Goal: Download file/media

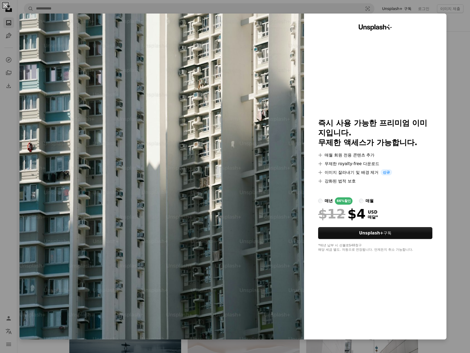
click at [458, 37] on div "An X shape Unsplash+ 즉시 사용 가능한 프리미엄 이미지입니다. 무제한 액세스가 가능합니다. A plus sign 매월 회원 전…" at bounding box center [235, 176] width 470 height 353
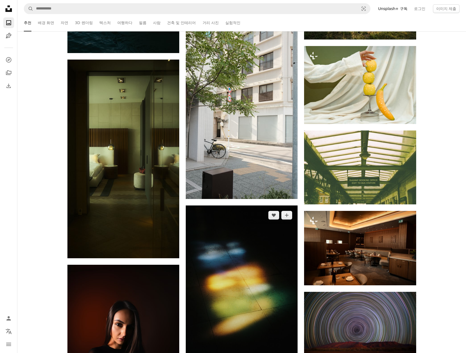
scroll to position [1489, 0]
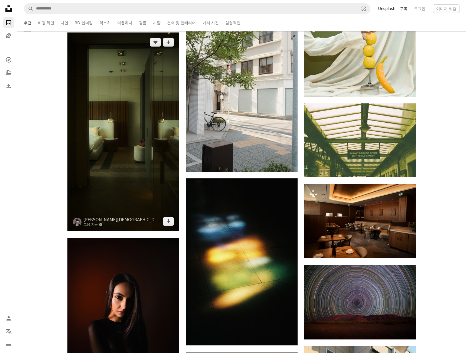
click at [124, 151] on img at bounding box center [123, 131] width 112 height 199
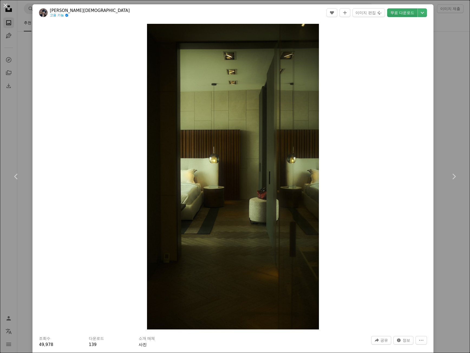
click at [404, 12] on link "무료 다운로드" at bounding box center [402, 12] width 30 height 9
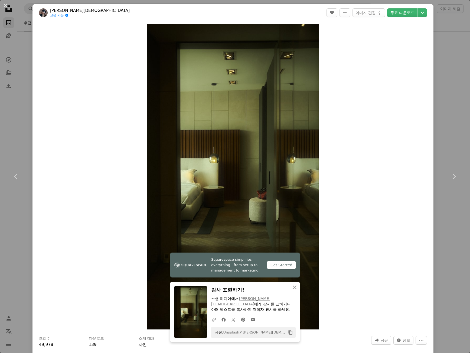
click at [452, 77] on div "An X shape Chevron left Chevron right Squarespace simplifies everything—from se…" at bounding box center [235, 176] width 470 height 353
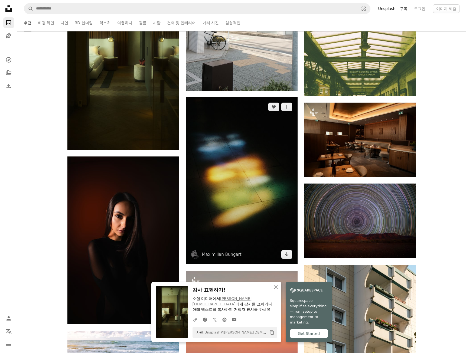
scroll to position [1543, 0]
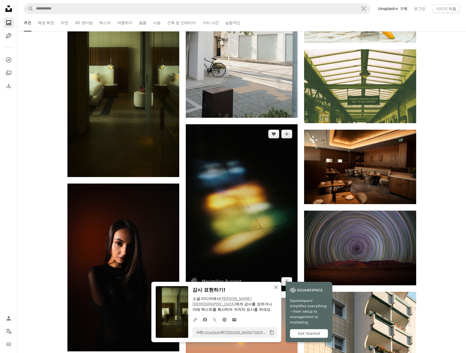
click at [250, 177] on img at bounding box center [242, 207] width 112 height 167
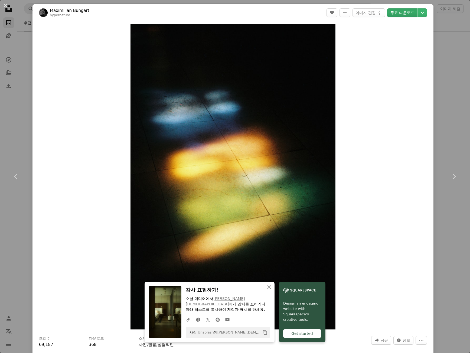
click at [398, 13] on link "무료 다운로드" at bounding box center [402, 12] width 30 height 9
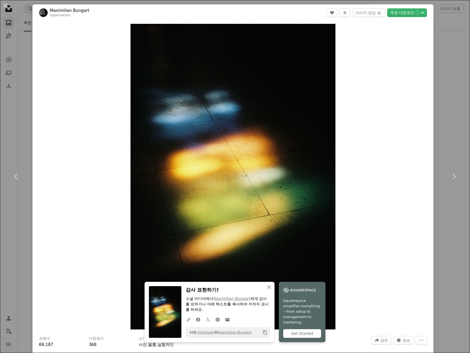
click at [436, 69] on div "An X shape Chevron left Chevron right An X shape 닫기 감사 표현하기! 소셜 미디어에서 [PERSON_N…" at bounding box center [235, 176] width 470 height 353
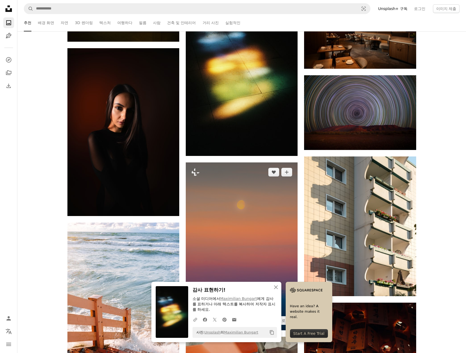
scroll to position [1759, 0]
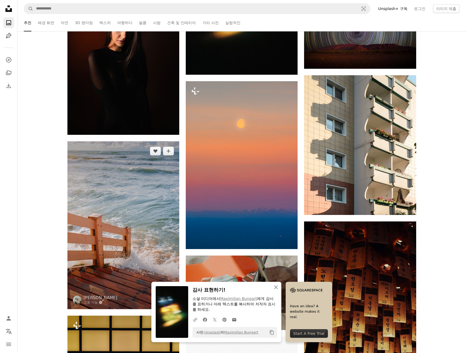
click at [149, 170] on img at bounding box center [123, 225] width 112 height 168
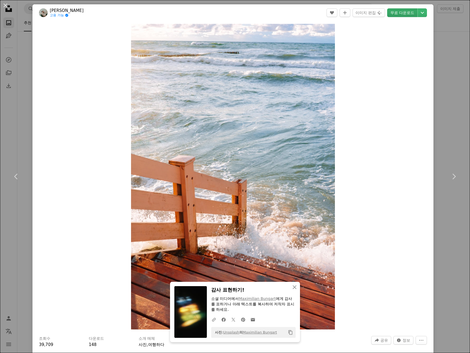
click at [401, 11] on link "무료 다운로드" at bounding box center [402, 12] width 30 height 9
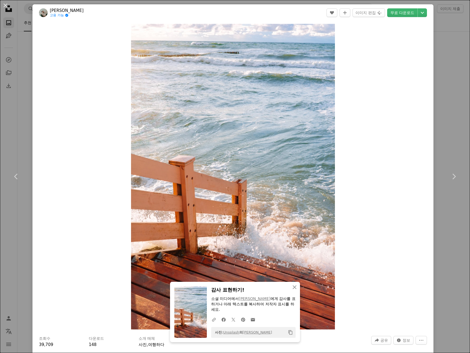
drag, startPoint x: 447, startPoint y: 86, endPoint x: 431, endPoint y: 87, distance: 15.2
click at [447, 86] on div "An X shape Chevron left Chevron right An X shape 닫기 감사 표현하기! 소셜 미디어에서 [PERSON_N…" at bounding box center [235, 176] width 470 height 353
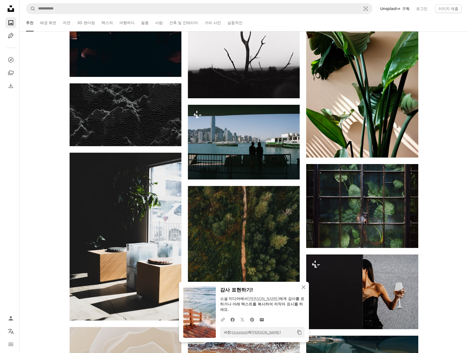
scroll to position [2192, 0]
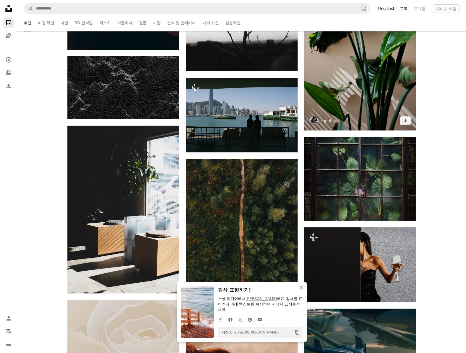
click at [370, 116] on img at bounding box center [360, 47] width 112 height 168
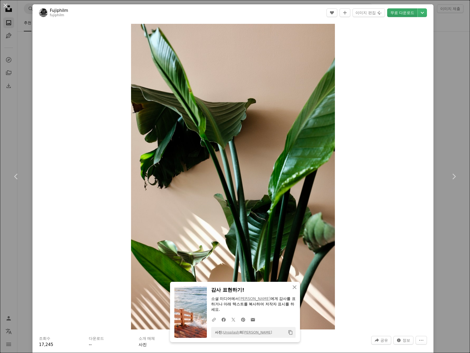
click at [420, 5] on header "Fujiphilm fujiphilm A heart A plus sign 이미지 편집 Plus sign for Unsplash+ 무료 다운로드 …" at bounding box center [232, 12] width 401 height 17
click at [404, 14] on link "무료 다운로드" at bounding box center [402, 12] width 30 height 9
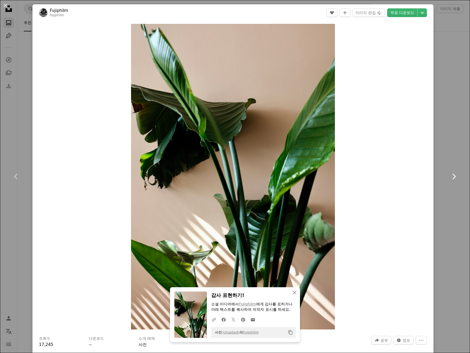
click at [452, 152] on link "Chevron right" at bounding box center [453, 176] width 32 height 52
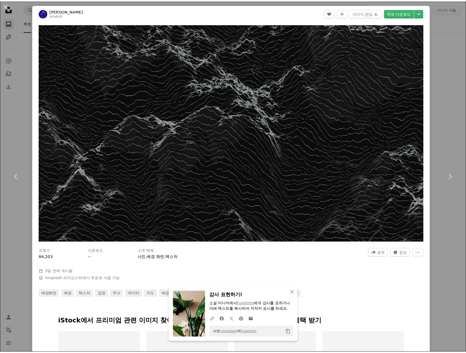
scroll to position [27, 0]
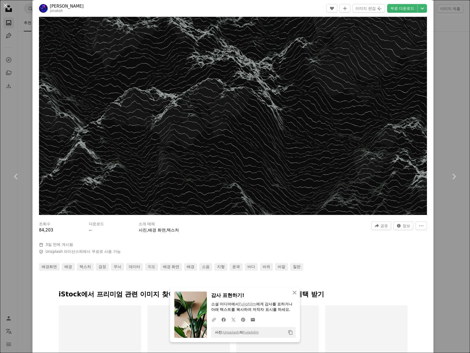
click at [459, 89] on div "An X shape Chevron left Chevron right An X shape 닫기 감사 표현하기! 소셜 미디어에서 [PERSON_N…" at bounding box center [235, 176] width 470 height 353
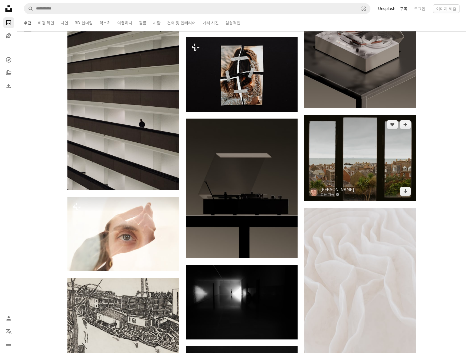
scroll to position [2680, 0]
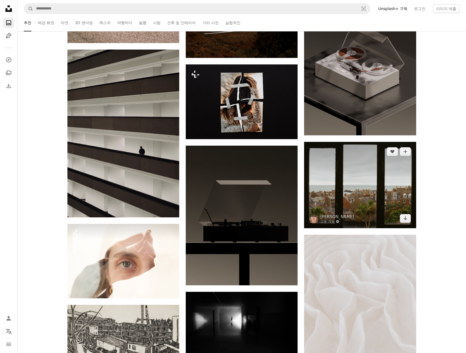
click at [344, 189] on img at bounding box center [360, 185] width 112 height 86
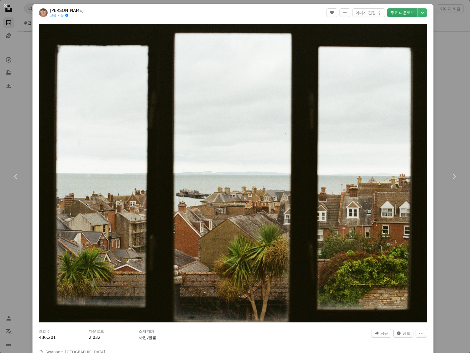
click at [403, 11] on link "무료 다운로드" at bounding box center [402, 12] width 30 height 9
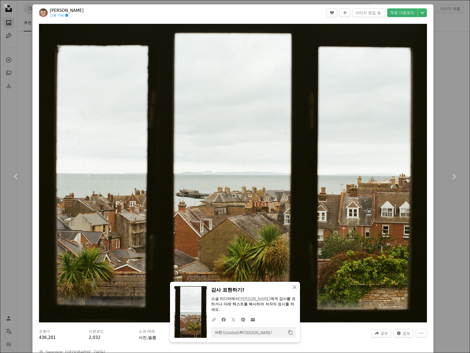
click at [437, 107] on div "An X shape Chevron left Chevron right An X shape 닫기 감사 표현하기! 소셜 미디어에서 [PERSON_N…" at bounding box center [235, 176] width 470 height 353
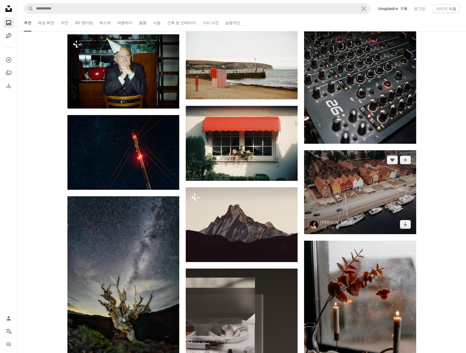
scroll to position [3410, 0]
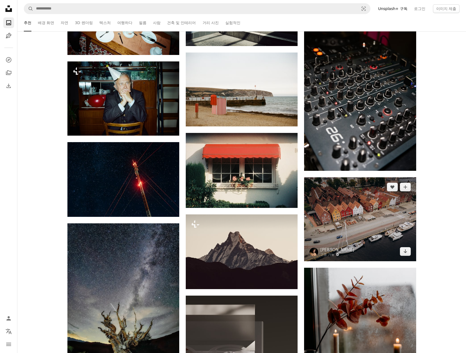
click at [366, 210] on img at bounding box center [360, 219] width 112 height 84
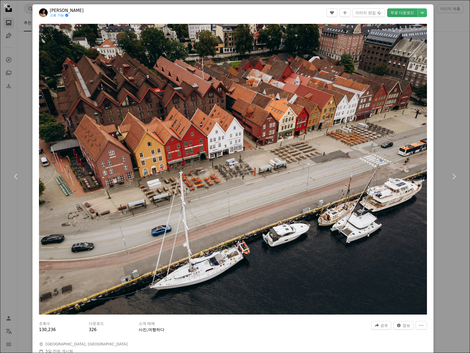
click at [396, 13] on link "무료 다운로드" at bounding box center [402, 12] width 30 height 9
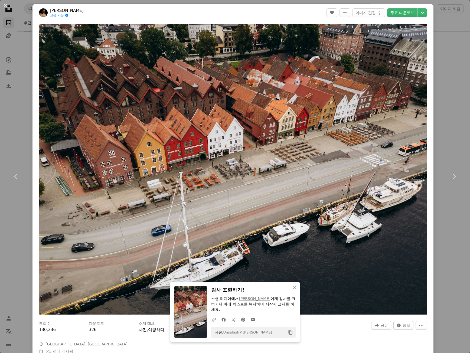
click at [451, 38] on div "An X shape Chevron left Chevron right An X shape 닫기 감사 표현하기! 소셜 미디어에서 [PERSON_N…" at bounding box center [235, 176] width 470 height 353
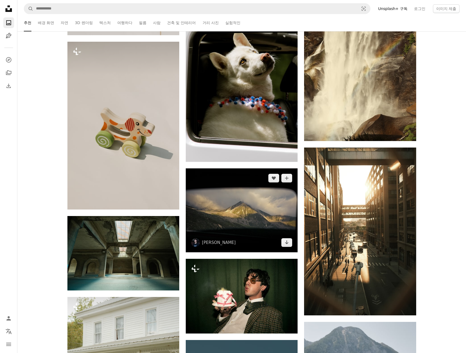
scroll to position [5657, 0]
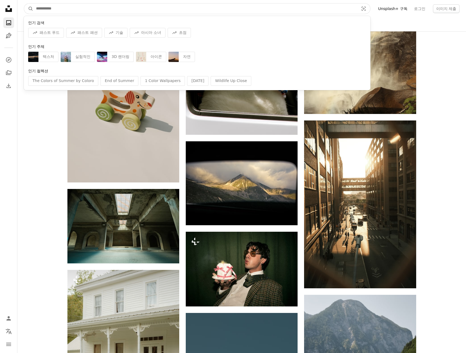
click at [150, 6] on input "사이트 전체에서 이미지 찾기" at bounding box center [195, 9] width 324 height 10
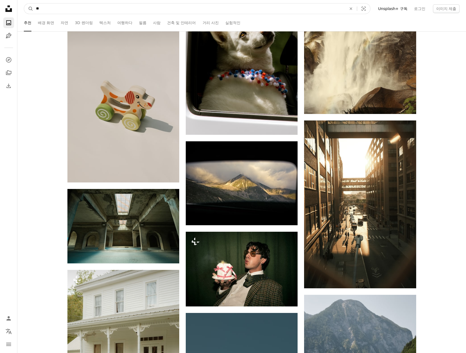
type input "*"
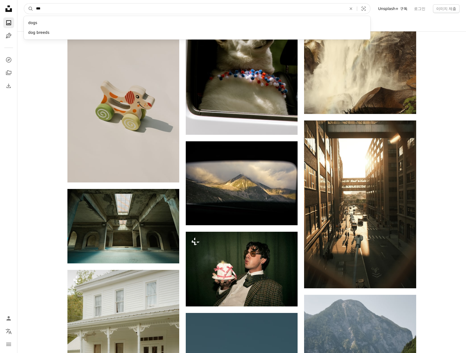
type input "***"
click at [24, 4] on button "A magnifying glass" at bounding box center [28, 9] width 9 height 10
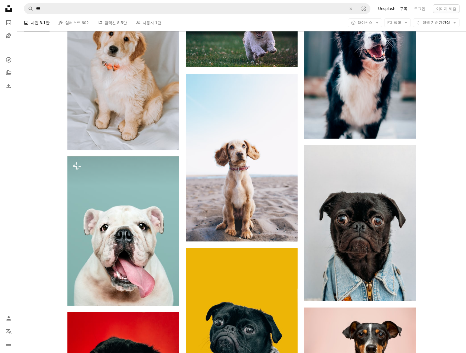
scroll to position [156, 0]
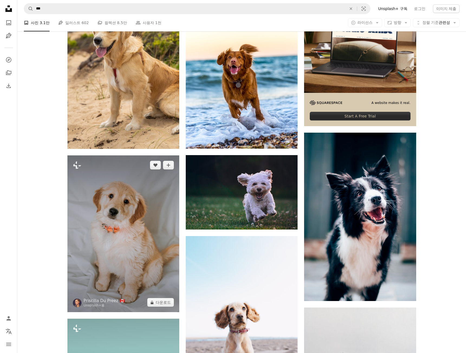
click at [133, 214] on img at bounding box center [123, 233] width 112 height 157
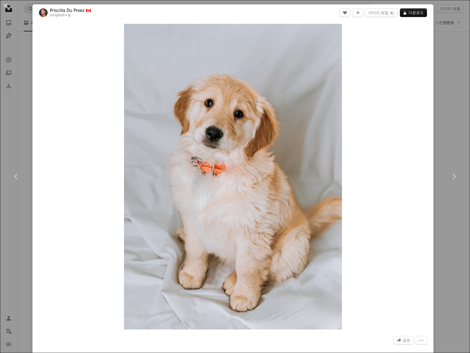
click at [434, 48] on div "An X shape Chevron left Chevron right [PERSON_NAME] Du Preez 🇨🇦 Unsplash+ 용 A h…" at bounding box center [235, 176] width 470 height 353
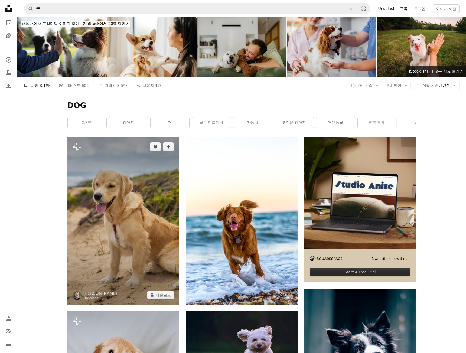
click at [130, 212] on img at bounding box center [123, 221] width 112 height 168
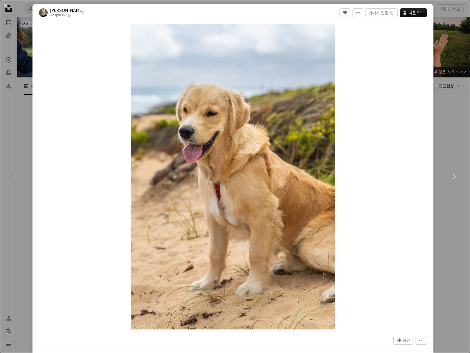
click at [431, 56] on div "An X shape Chevron left Chevron right [PERSON_NAME] Unsplash+ 용 A heart A plus …" at bounding box center [235, 176] width 470 height 353
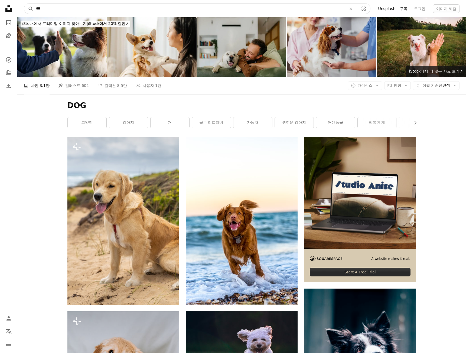
click at [96, 6] on input "***" at bounding box center [189, 9] width 312 height 10
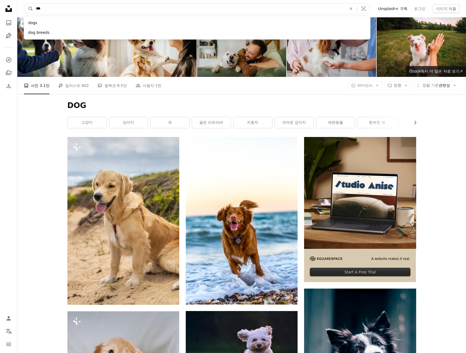
drag, startPoint x: 94, startPoint y: 6, endPoint x: 7, endPoint y: 0, distance: 86.8
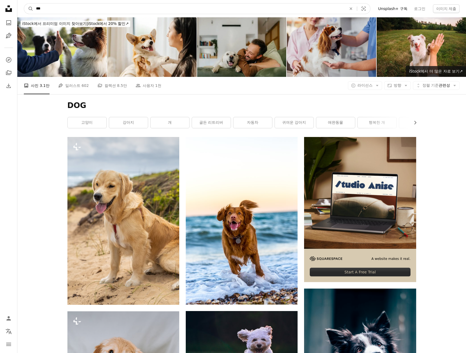
type input "***"
click at [24, 4] on button "A magnifying glass" at bounding box center [28, 9] width 9 height 10
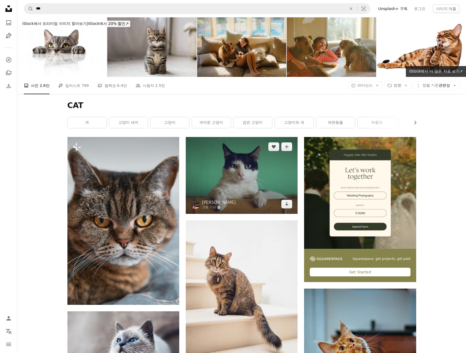
scroll to position [27, 0]
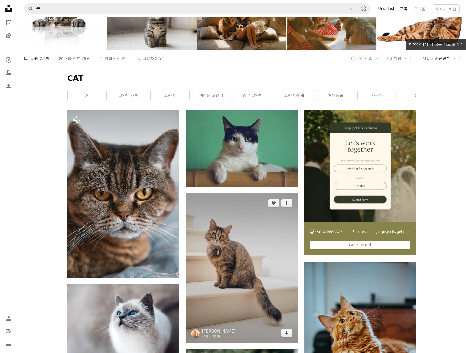
click at [249, 245] on img at bounding box center [242, 267] width 112 height 149
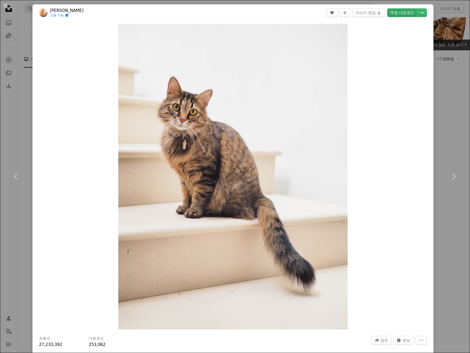
click at [402, 13] on link "무료 다운로드" at bounding box center [402, 12] width 30 height 9
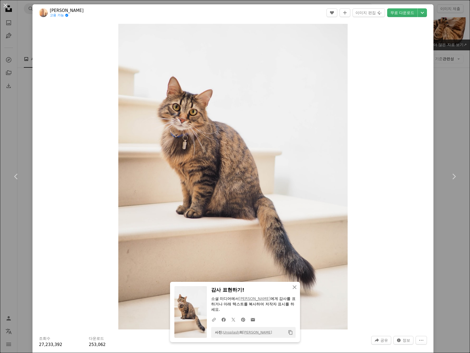
click at [444, 74] on div "An X shape Chevron left Chevron right An X shape 닫기 감사 표현하기! 소셜 미디어에서 [PERSON_N…" at bounding box center [235, 176] width 470 height 353
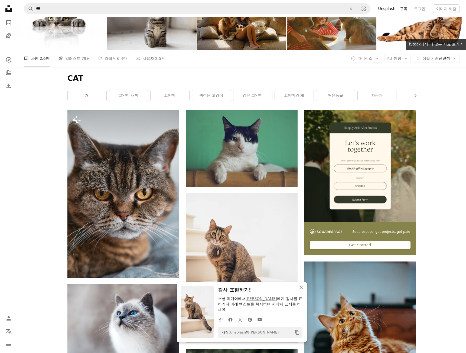
scroll to position [189, 0]
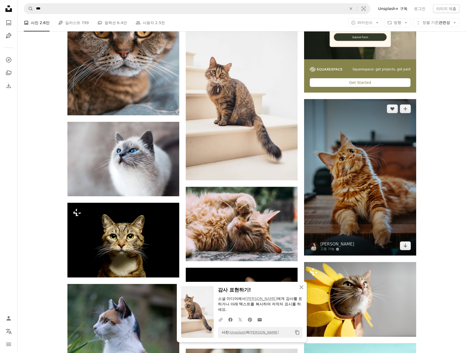
click at [386, 191] on img at bounding box center [360, 177] width 112 height 157
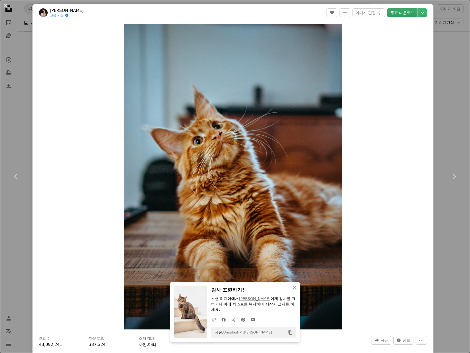
click at [401, 14] on link "무료 다운로드" at bounding box center [402, 12] width 30 height 9
click at [446, 59] on div "An X shape Chevron left Chevron right An X shape 닫기 감사 표현하기! 소셜 미디어에서 [PERSON_N…" at bounding box center [235, 176] width 470 height 353
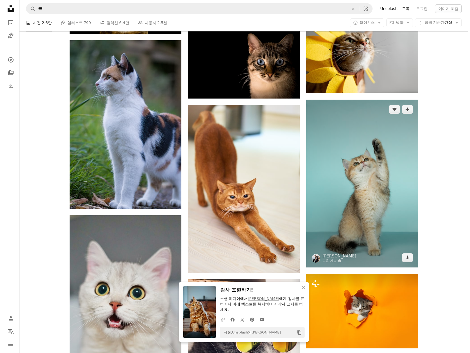
scroll to position [487, 0]
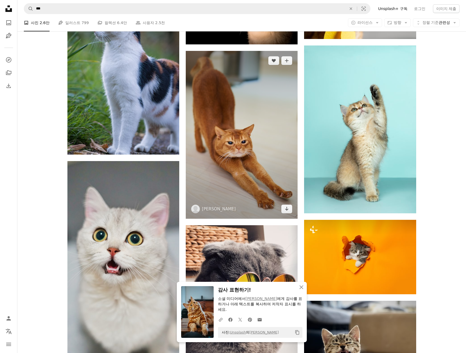
click at [259, 164] on img at bounding box center [242, 135] width 112 height 168
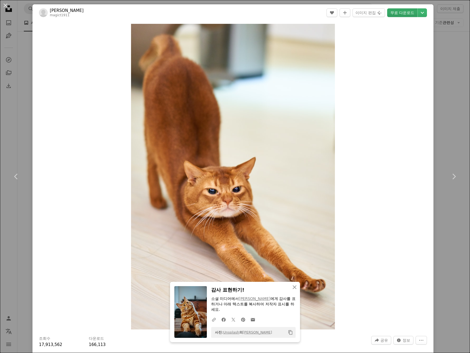
click at [406, 15] on link "무료 다운로드" at bounding box center [402, 12] width 30 height 9
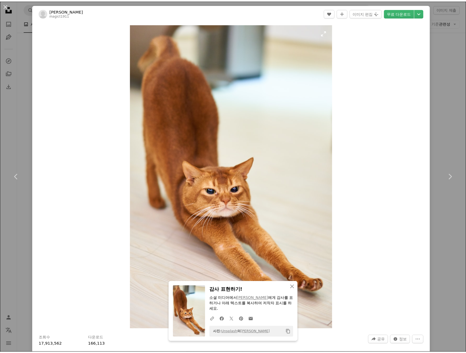
scroll to position [27, 0]
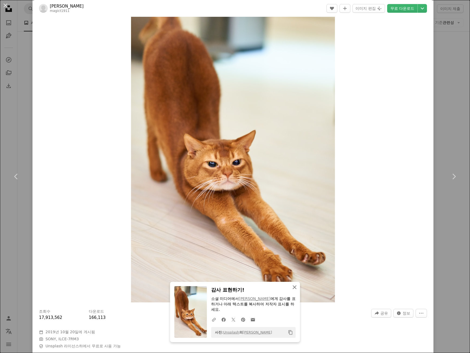
click at [291, 290] on icon "An X shape" at bounding box center [294, 287] width 6 height 6
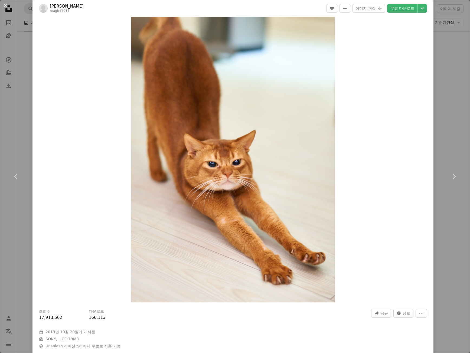
click at [447, 67] on div "An X shape Chevron left Chevron right [PERSON_NAME] magict1911 A heart A plus s…" at bounding box center [235, 176] width 470 height 353
